Goal: Navigation & Orientation: Find specific page/section

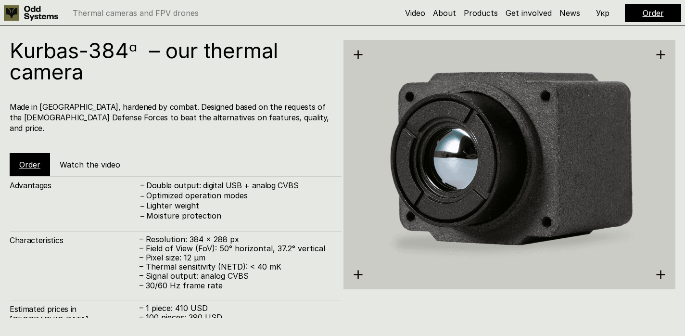
scroll to position [1373, 0]
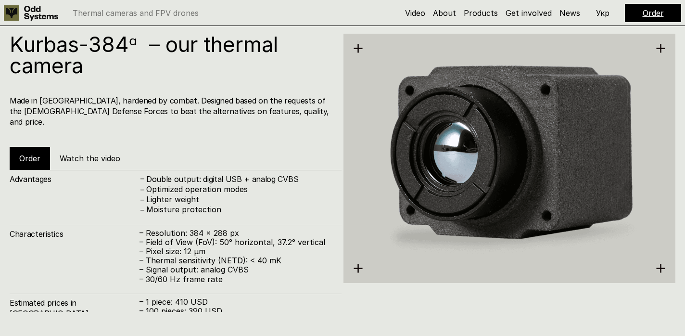
click at [648, 9] on link "Order" at bounding box center [652, 13] width 21 height 10
click at [650, 12] on link "Order" at bounding box center [652, 13] width 21 height 10
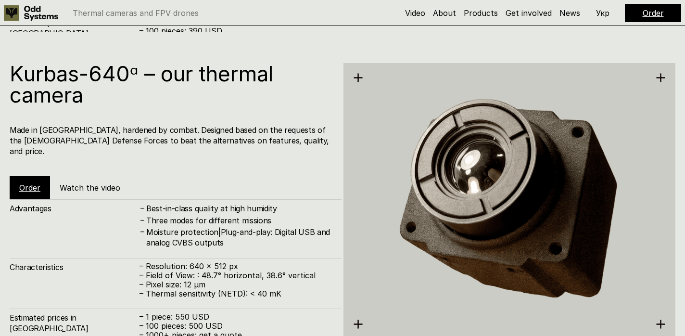
scroll to position [1653, 0]
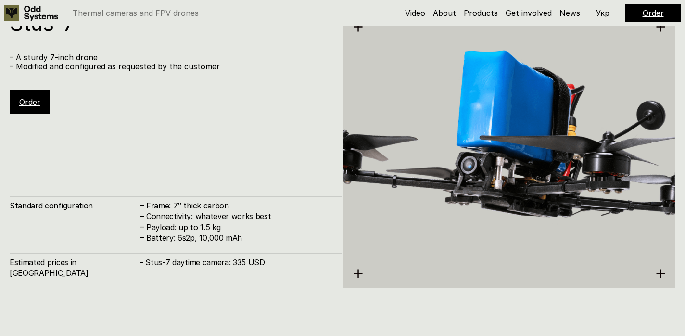
scroll to position [2055, 0]
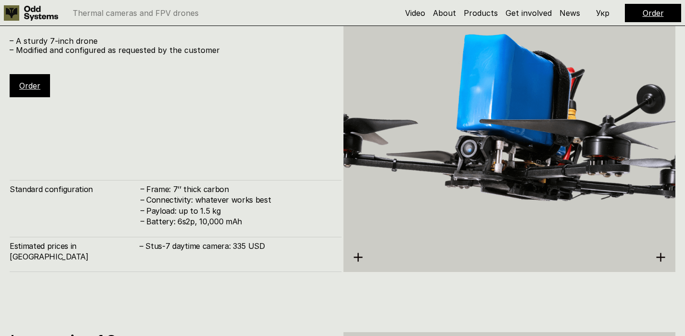
click at [33, 84] on link "Order" at bounding box center [29, 86] width 21 height 10
click at [488, 13] on link "Products" at bounding box center [480, 13] width 34 height 10
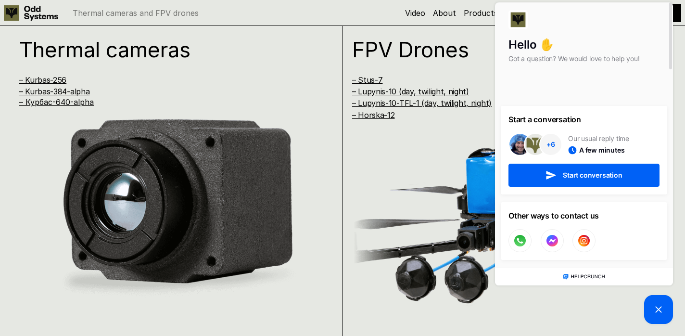
click at [657, 312] on icon at bounding box center [658, 309] width 12 height 12
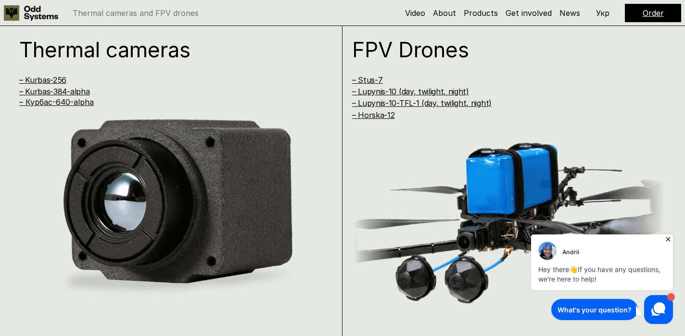
click at [669, 240] on icon at bounding box center [667, 239] width 4 height 4
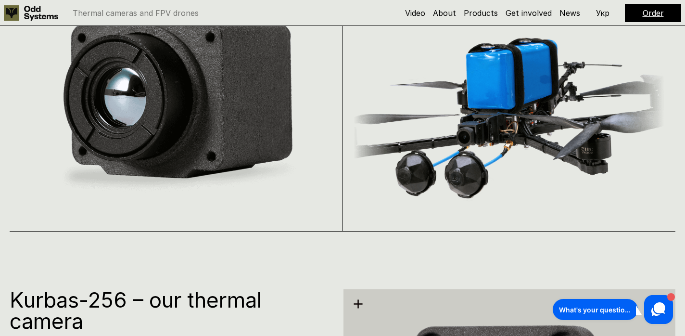
scroll to position [783, 0]
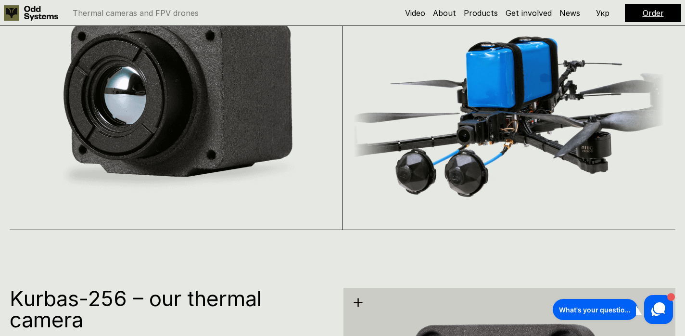
click at [658, 307] on use at bounding box center [658, 309] width 14 height 14
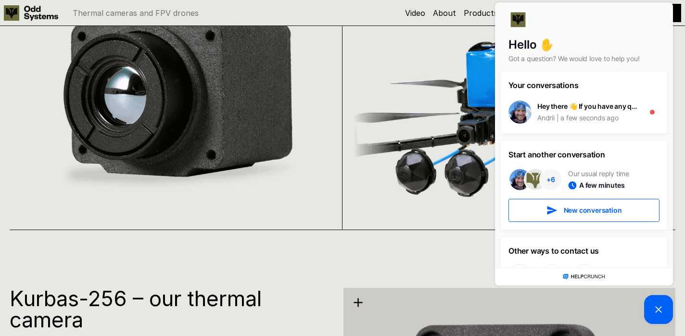
click at [389, 142] on img at bounding box center [508, 114] width 311 height 199
click at [654, 307] on icon at bounding box center [658, 309] width 12 height 12
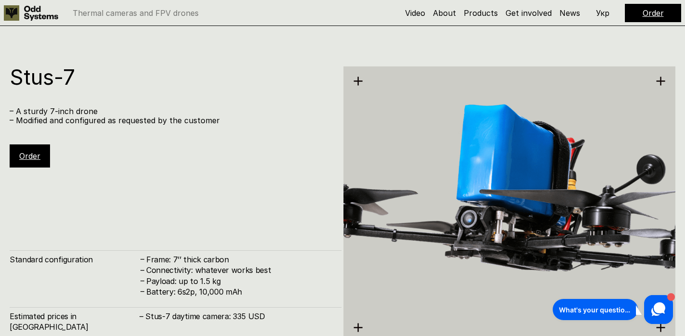
scroll to position [2018, 0]
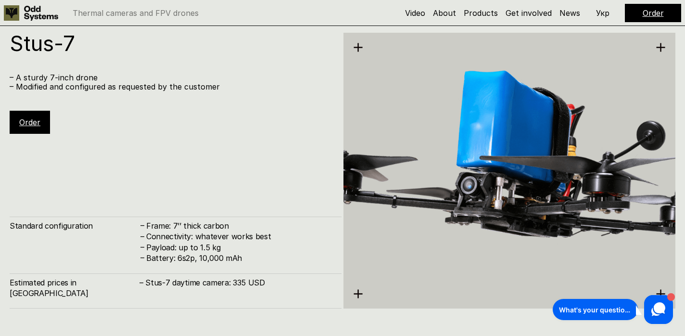
click at [26, 121] on link "Order" at bounding box center [29, 122] width 21 height 10
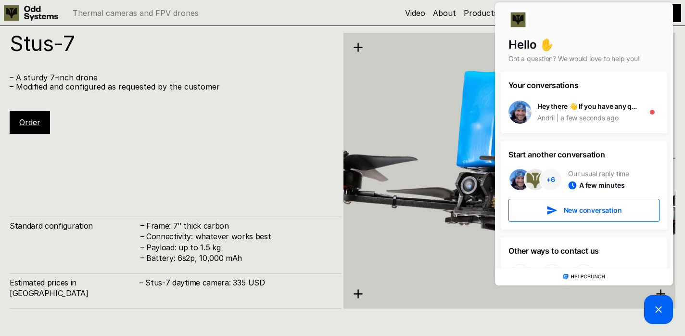
click at [26, 121] on link "Order" at bounding box center [29, 122] width 21 height 10
click at [659, 307] on icon at bounding box center [658, 309] width 12 height 12
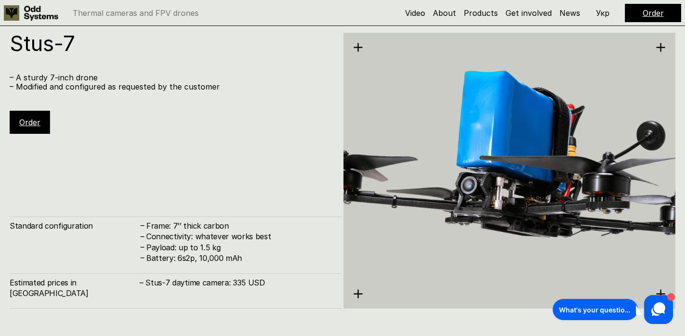
click at [27, 119] on link "Order" at bounding box center [29, 122] width 21 height 10
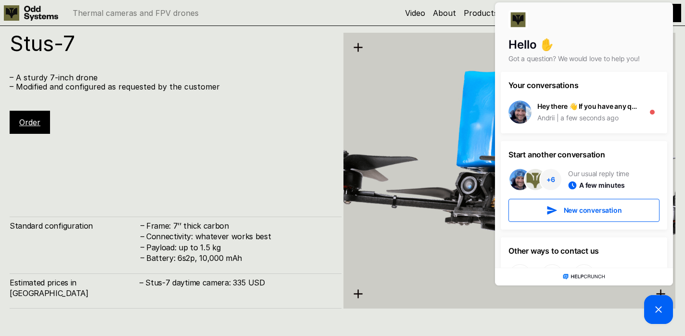
click at [663, 310] on icon at bounding box center [658, 309] width 12 height 12
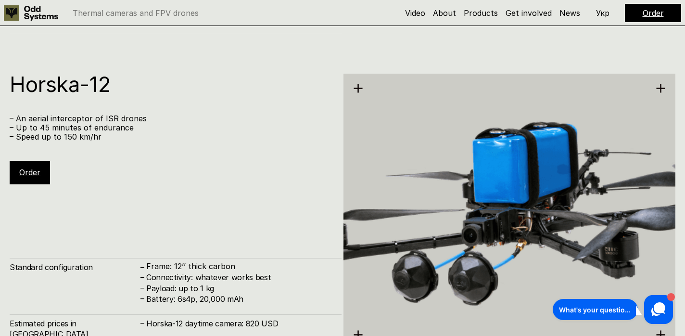
scroll to position [2984, 0]
